Goal: Task Accomplishment & Management: Complete application form

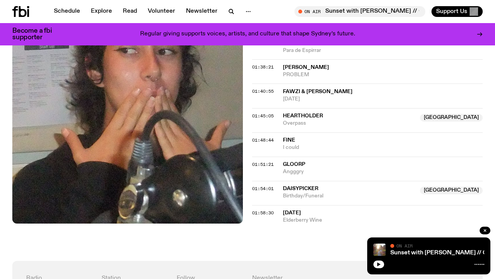
scroll to position [958, 0]
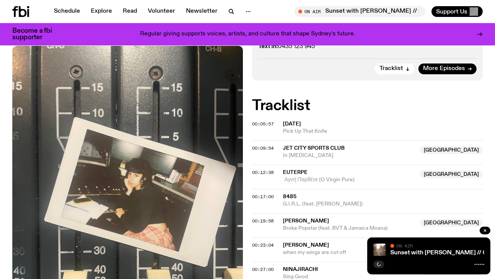
scroll to position [270, 0]
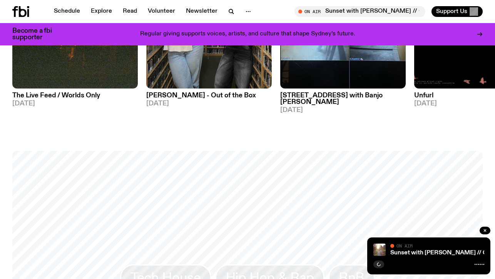
scroll to position [432, 0]
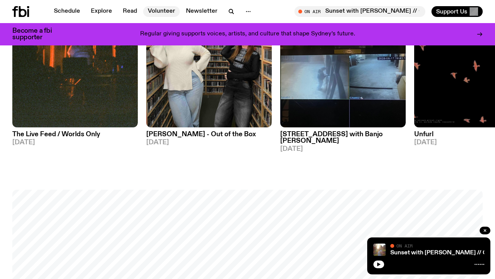
click at [161, 15] on link "Volunteer" at bounding box center [161, 11] width 37 height 11
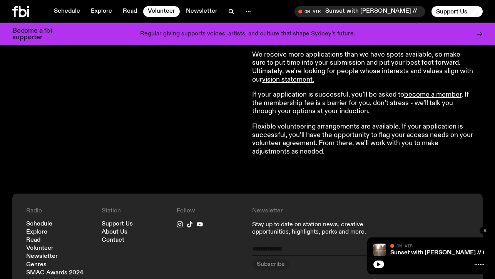
scroll to position [656, 0]
